Goal: Transaction & Acquisition: Purchase product/service

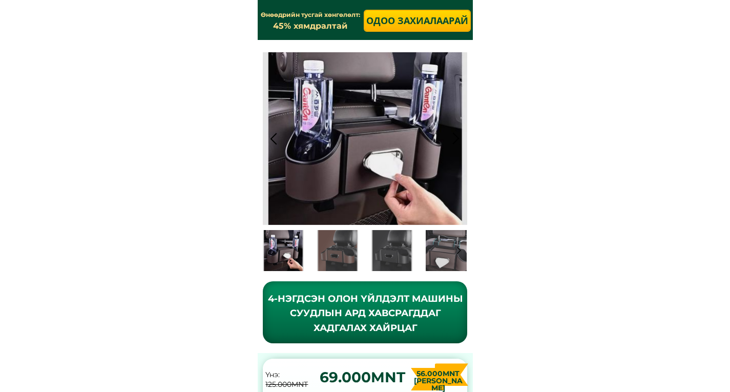
click at [428, 15] on p "Одоо захиалаарай" at bounding box center [417, 21] width 115 height 22
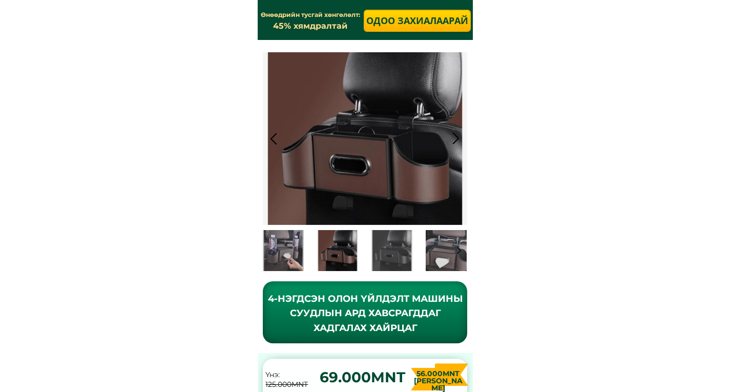
scroll to position [188, 0]
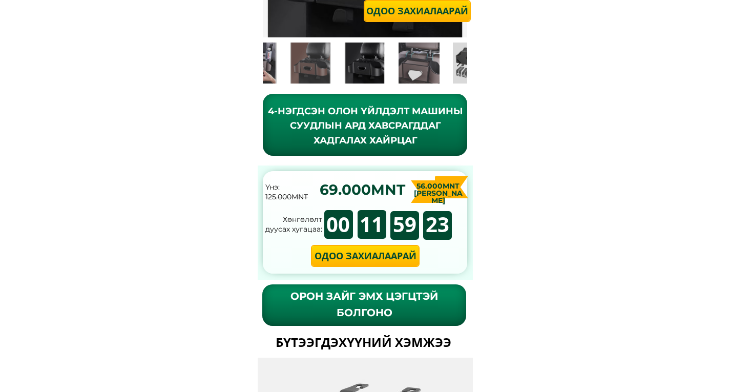
click at [387, 256] on p "Одоо захиалаарай" at bounding box center [365, 256] width 117 height 22
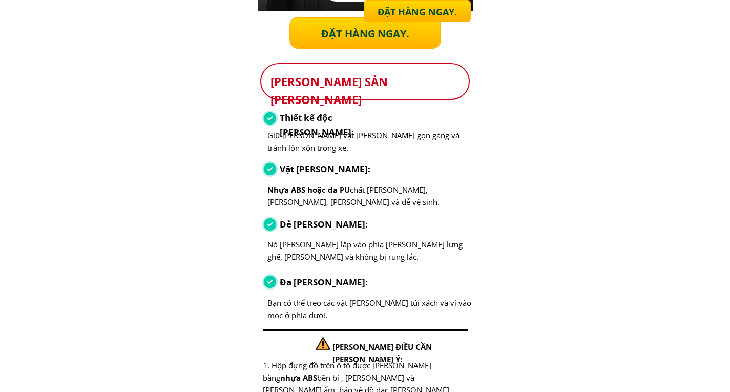
scroll to position [2531, 0]
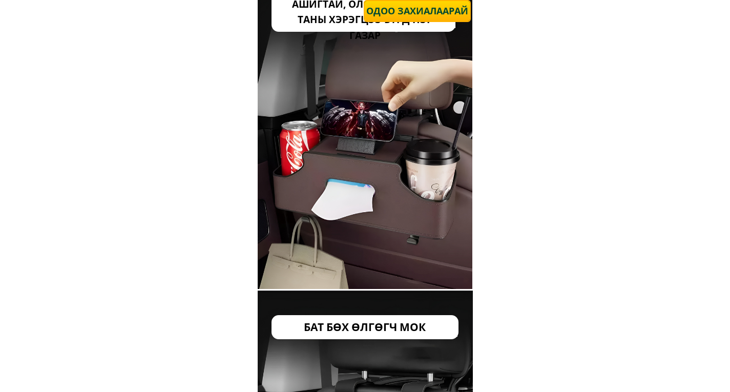
scroll to position [1079, 0]
